Goal: Transaction & Acquisition: Subscribe to service/newsletter

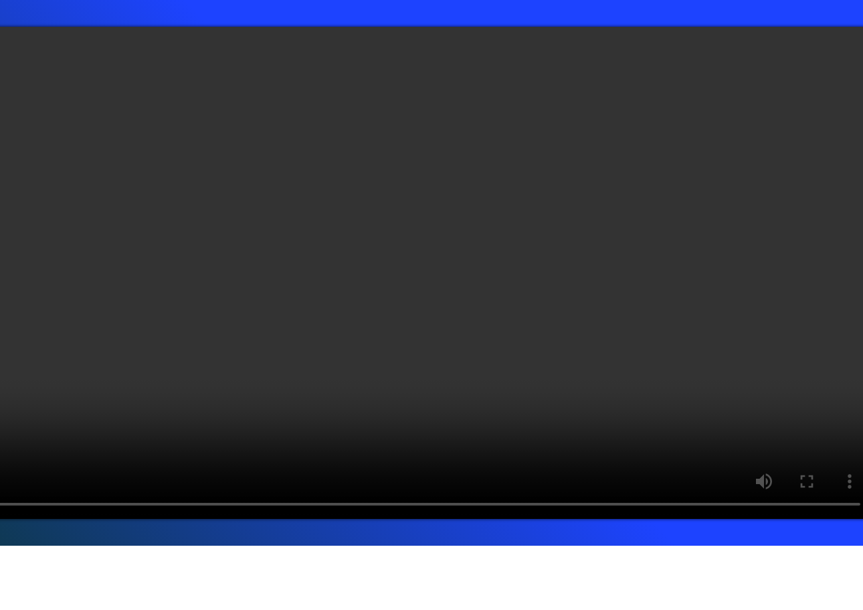
type input "Benjamin"
type input "Brasel"
type input "9135300252"
type input "Benjamin Lawn & Landscape, LLC"
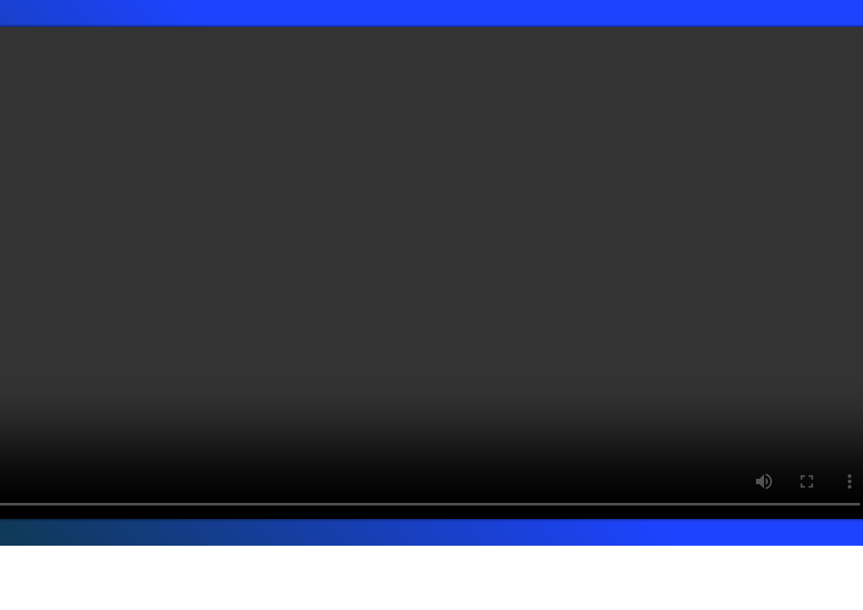
select select "us"
select select "KS"
select select "Other"
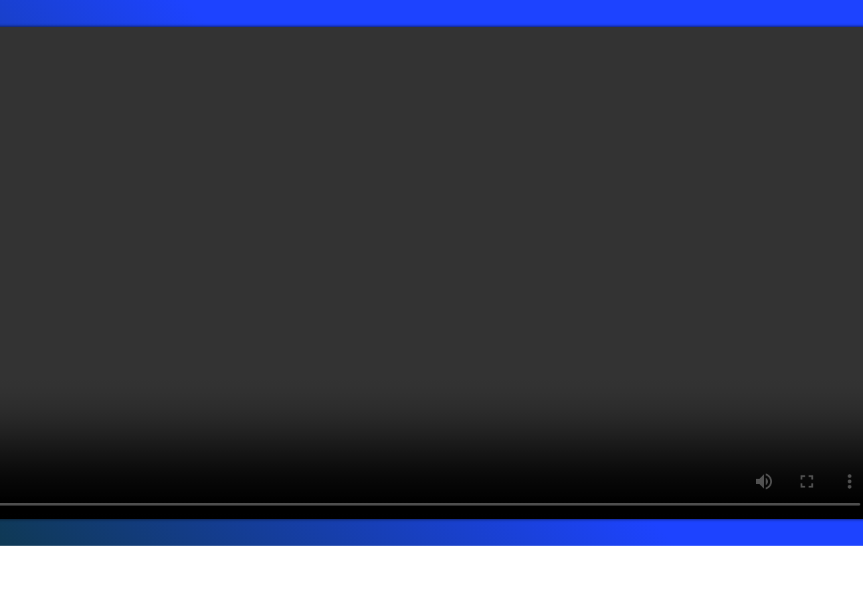
checkbox input "true"
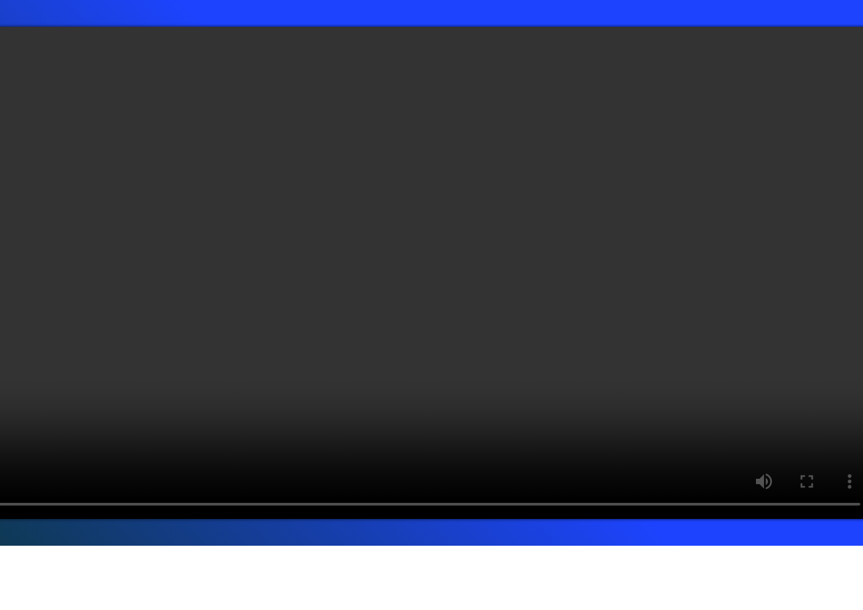
type input "Loading..."
